Goal: Complete application form: Complete application form

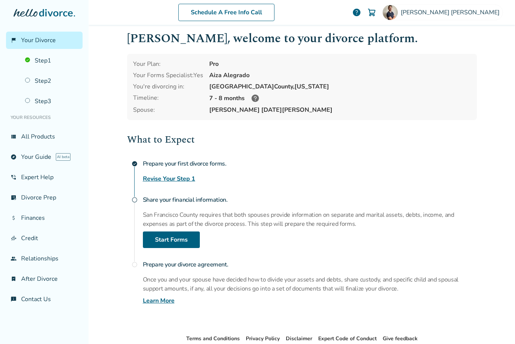
scroll to position [8, 0]
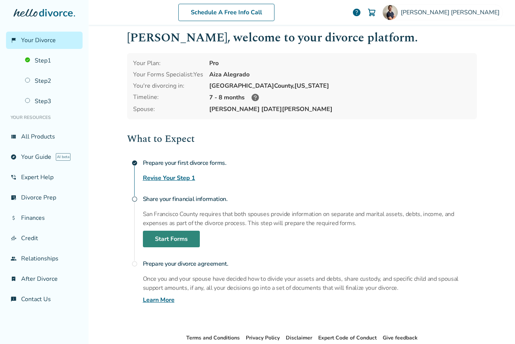
click at [156, 245] on link "Start Forms" at bounding box center [171, 239] width 57 height 17
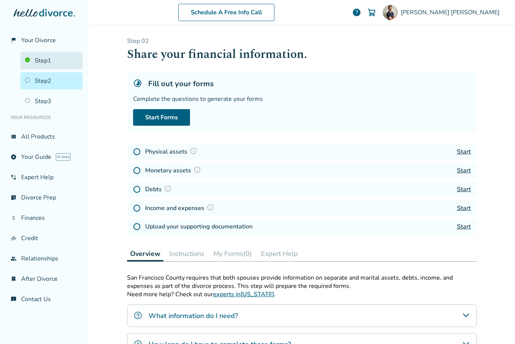
click at [37, 55] on link "Step 1" at bounding box center [51, 60] width 62 height 17
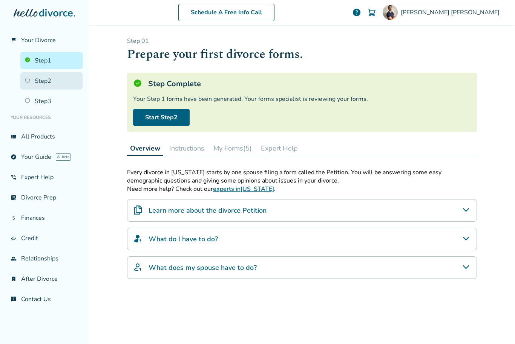
click at [29, 81] on link "Step 2" at bounding box center [51, 80] width 62 height 17
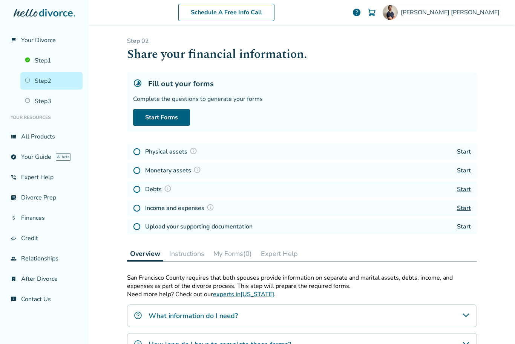
click at [459, 156] on link "Start" at bounding box center [464, 152] width 14 height 8
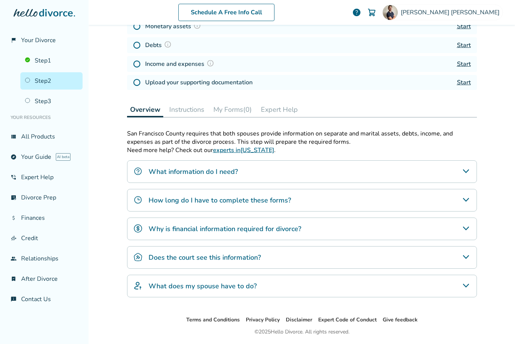
scroll to position [144, 0]
click at [347, 292] on div "What does my spouse have to do?" at bounding box center [302, 287] width 350 height 23
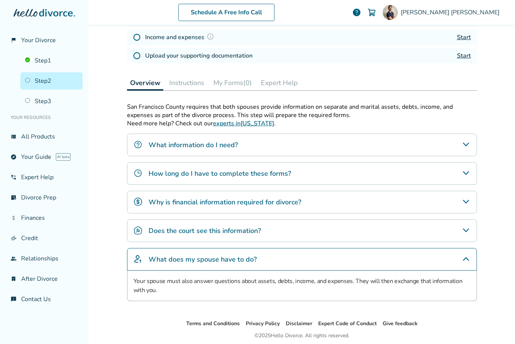
scroll to position [175, 0]
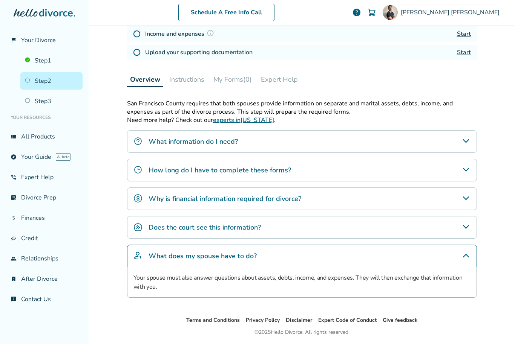
click at [410, 217] on div "Does the court see this information?" at bounding box center [302, 227] width 350 height 23
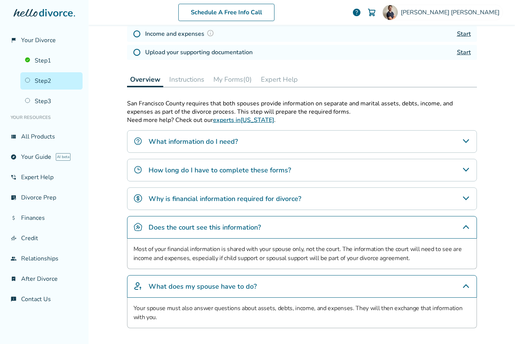
click at [375, 194] on div "Why is financial information required for divorce?" at bounding box center [302, 199] width 350 height 23
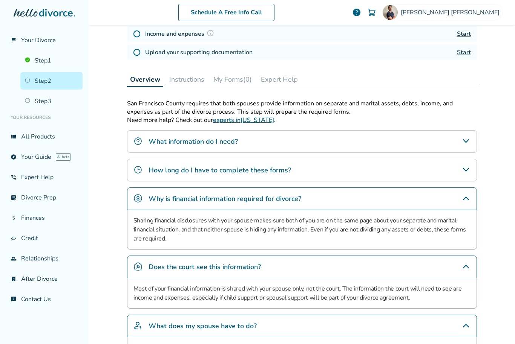
click at [398, 165] on div "How long do I have to complete these forms?" at bounding box center [302, 170] width 350 height 23
